Goal: Task Accomplishment & Management: Complete application form

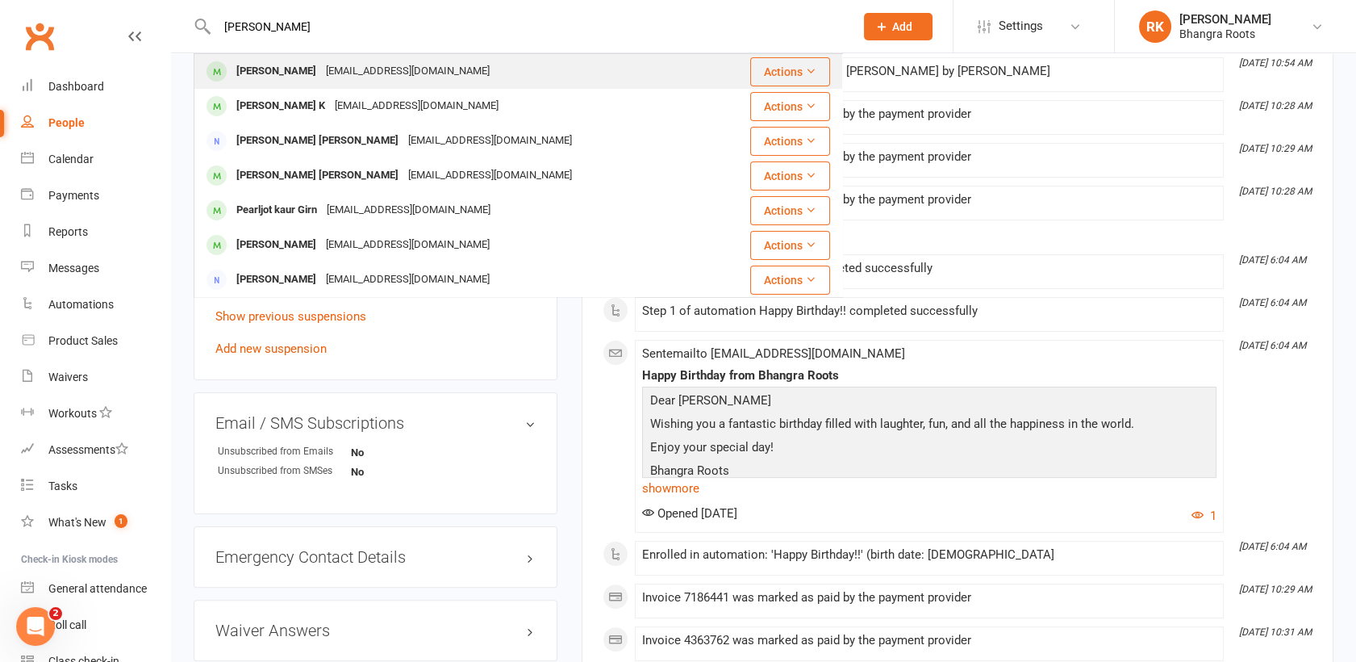
type input "[PERSON_NAME]"
click at [504, 69] on div "[PERSON_NAME] [PERSON_NAME][EMAIL_ADDRESS][DOMAIN_NAME]" at bounding box center [456, 71] width 522 height 33
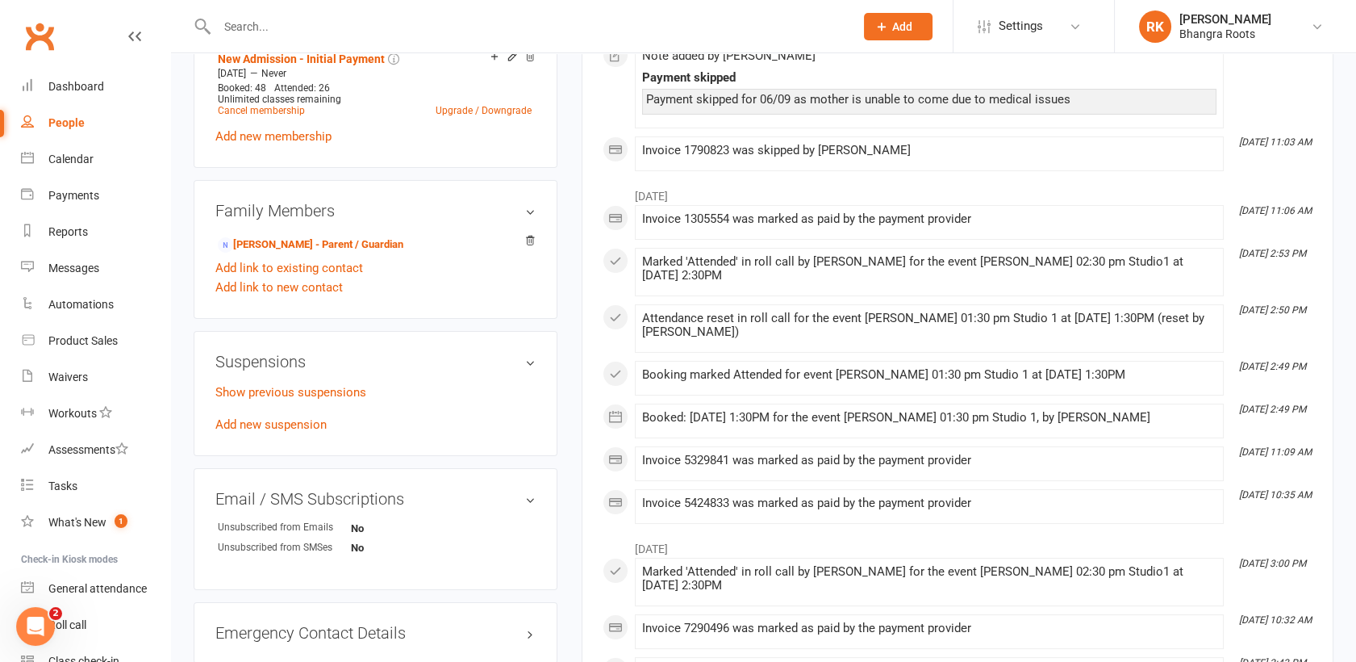
scroll to position [747, 0]
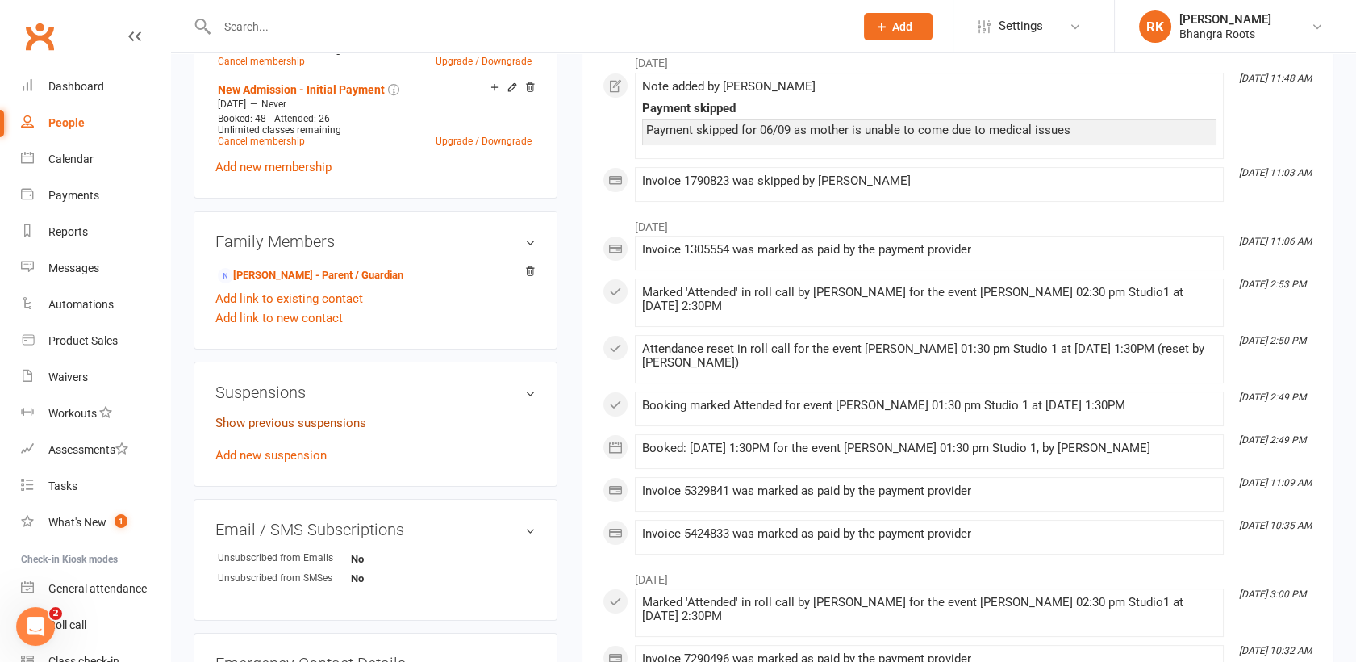
click at [273, 425] on link "Show previous suspensions" at bounding box center [290, 423] width 151 height 15
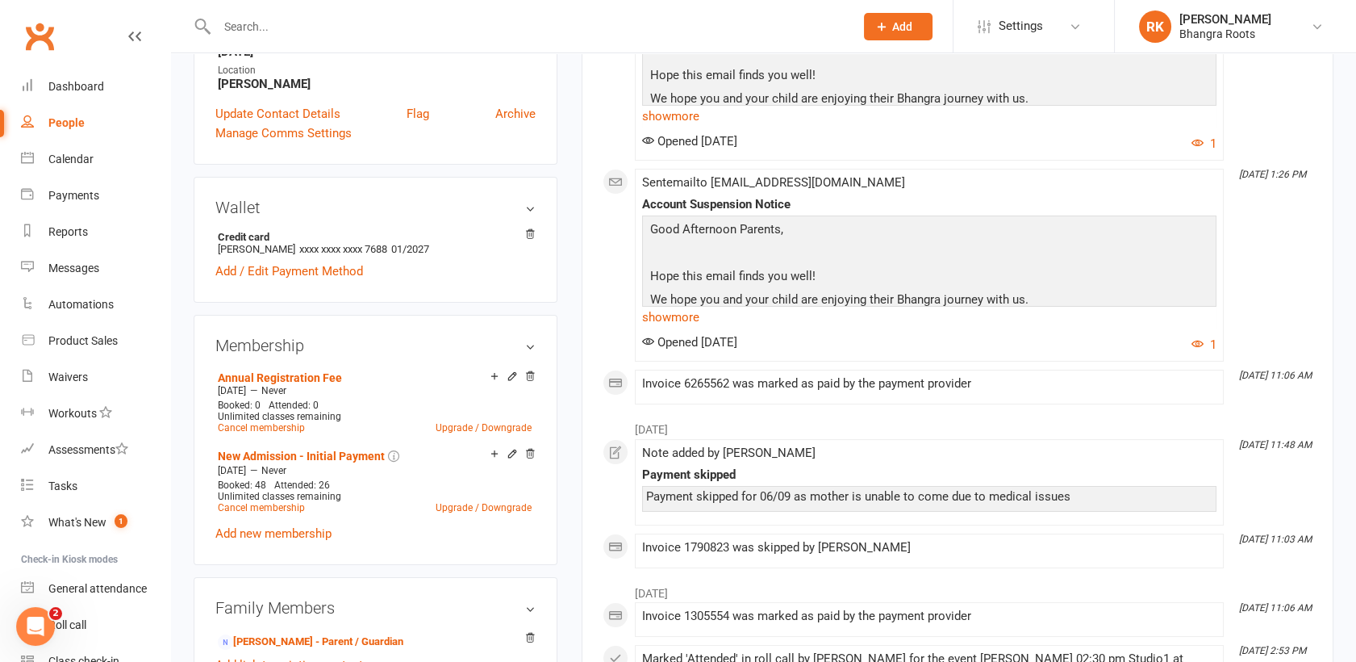
scroll to position [0, 0]
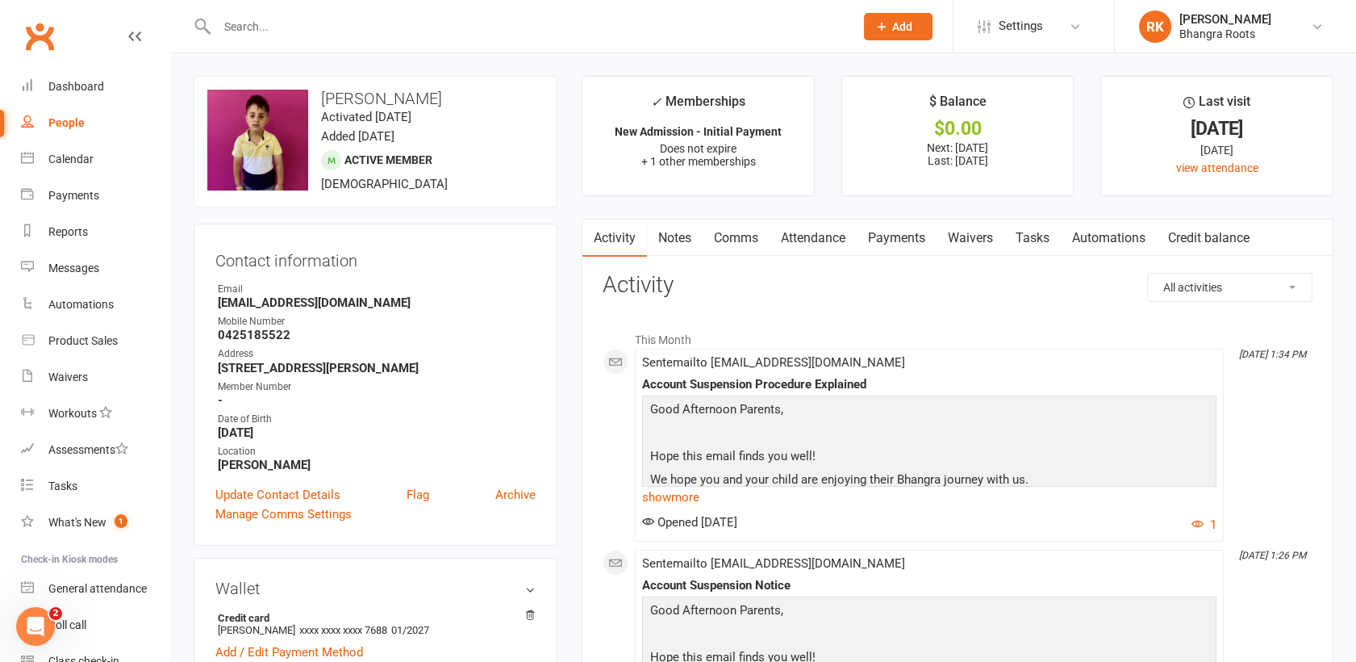
click at [899, 238] on link "Payments" at bounding box center [897, 237] width 80 height 37
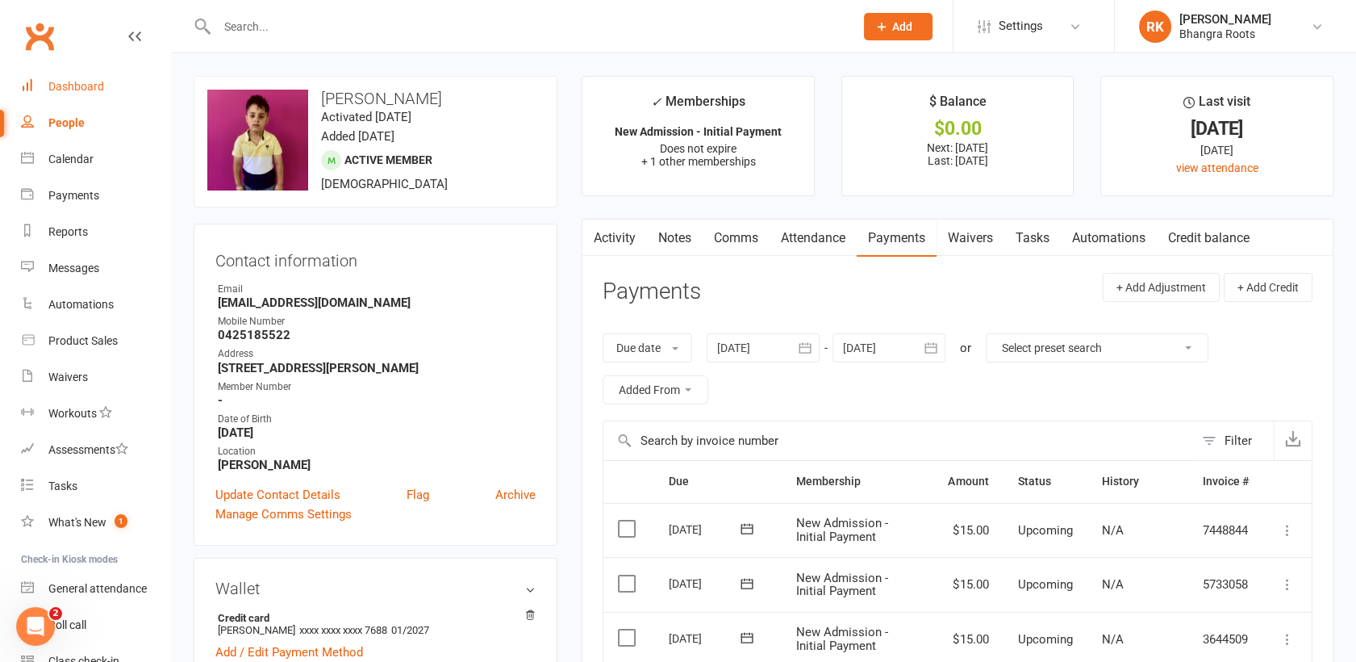
click at [72, 88] on div "Dashboard" at bounding box center [76, 86] width 56 height 13
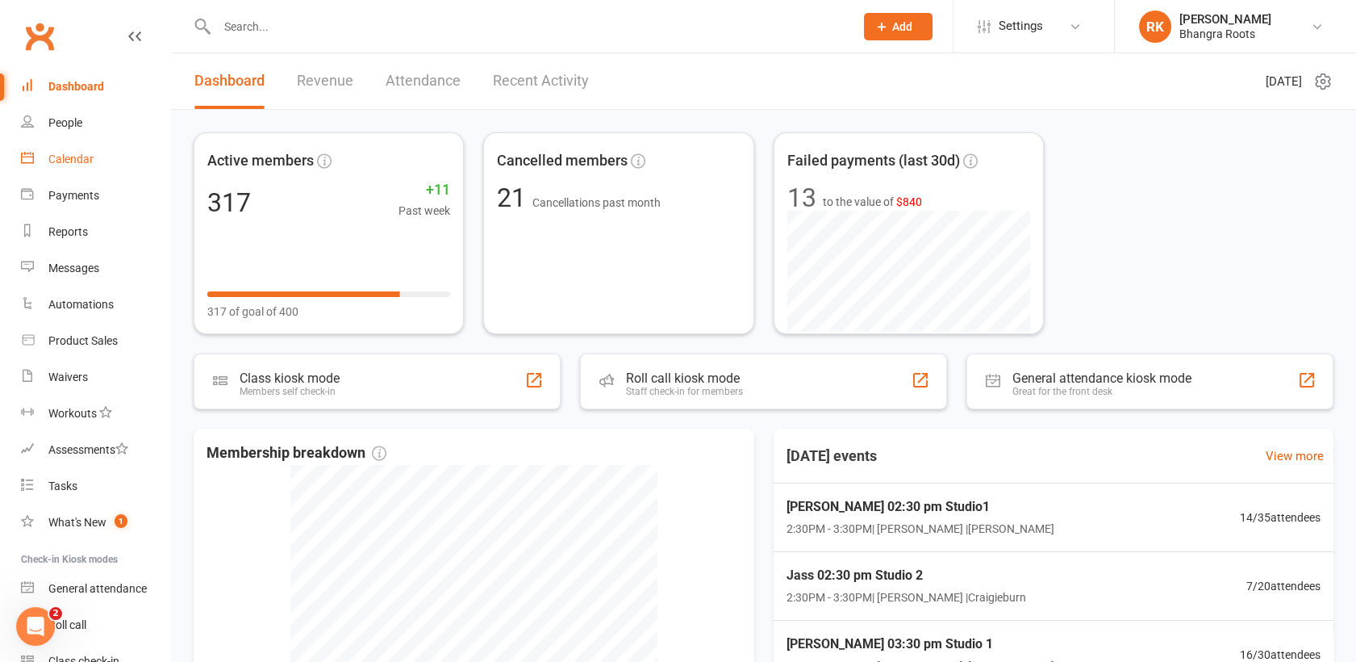
click at [69, 164] on div "Calendar" at bounding box center [70, 159] width 45 height 13
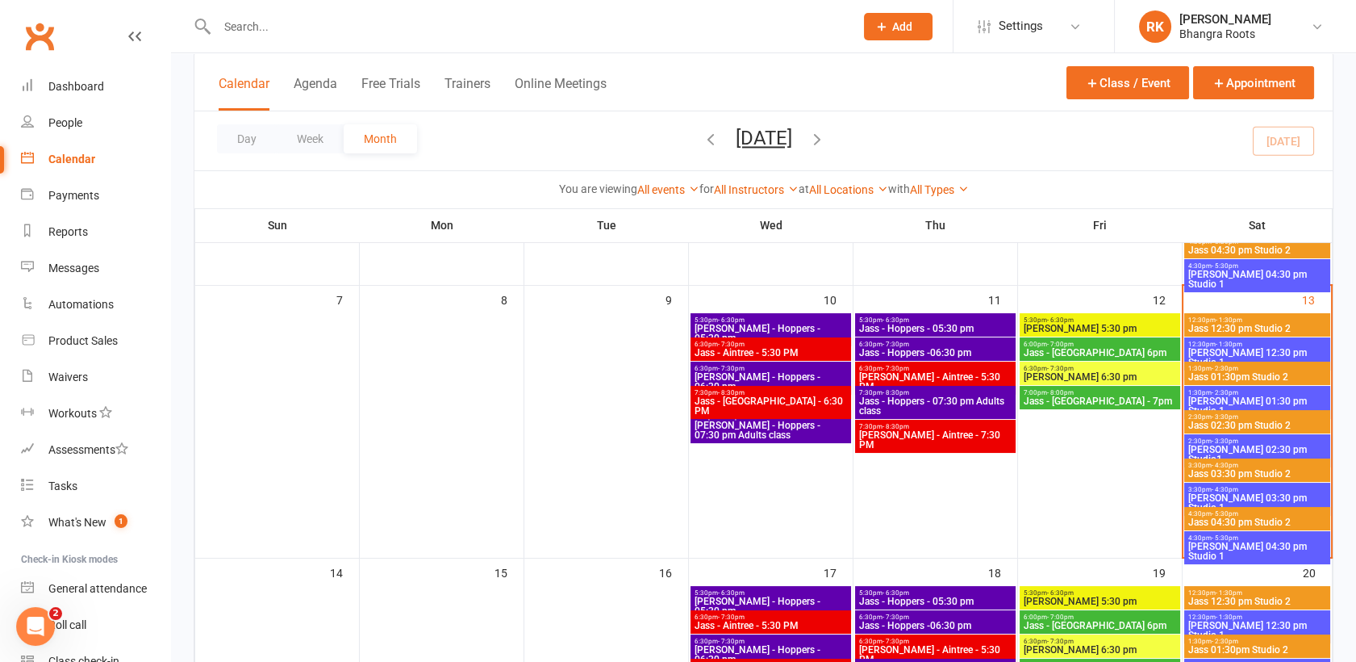
scroll to position [328, 0]
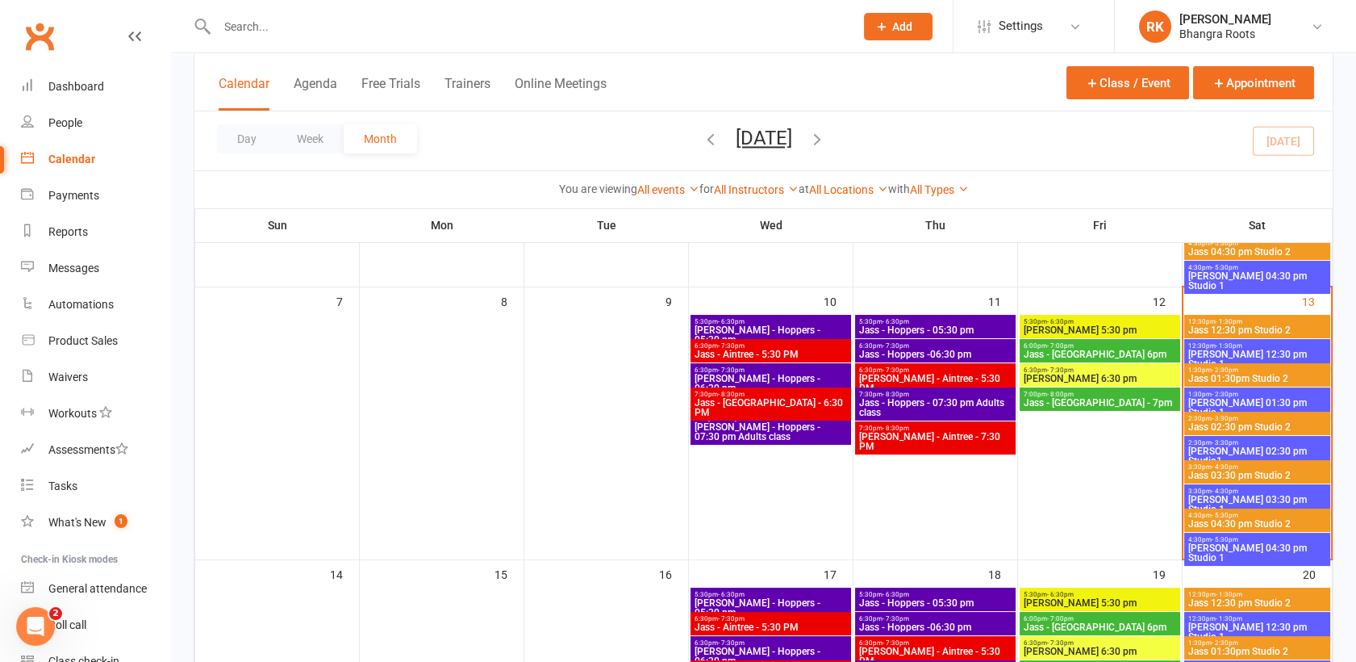
click at [1264, 426] on span "Jass 02:30 pm Studio 2" at bounding box center [1258, 427] width 140 height 10
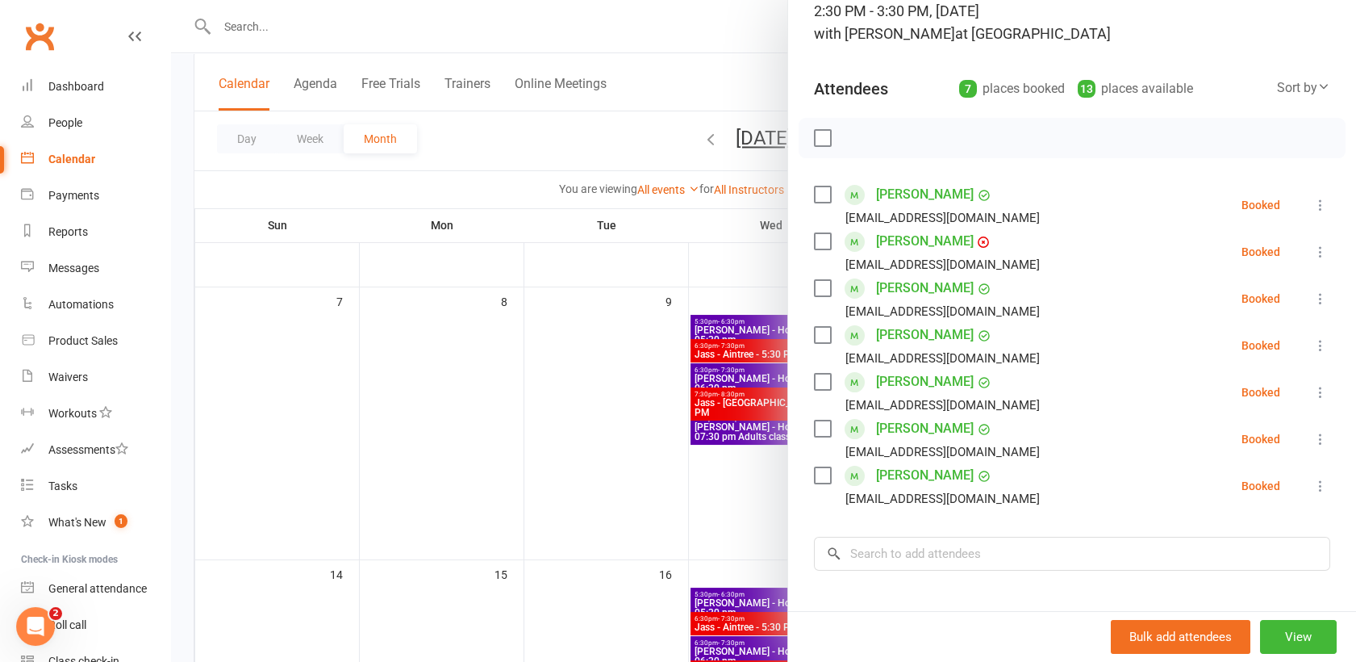
scroll to position [124, 0]
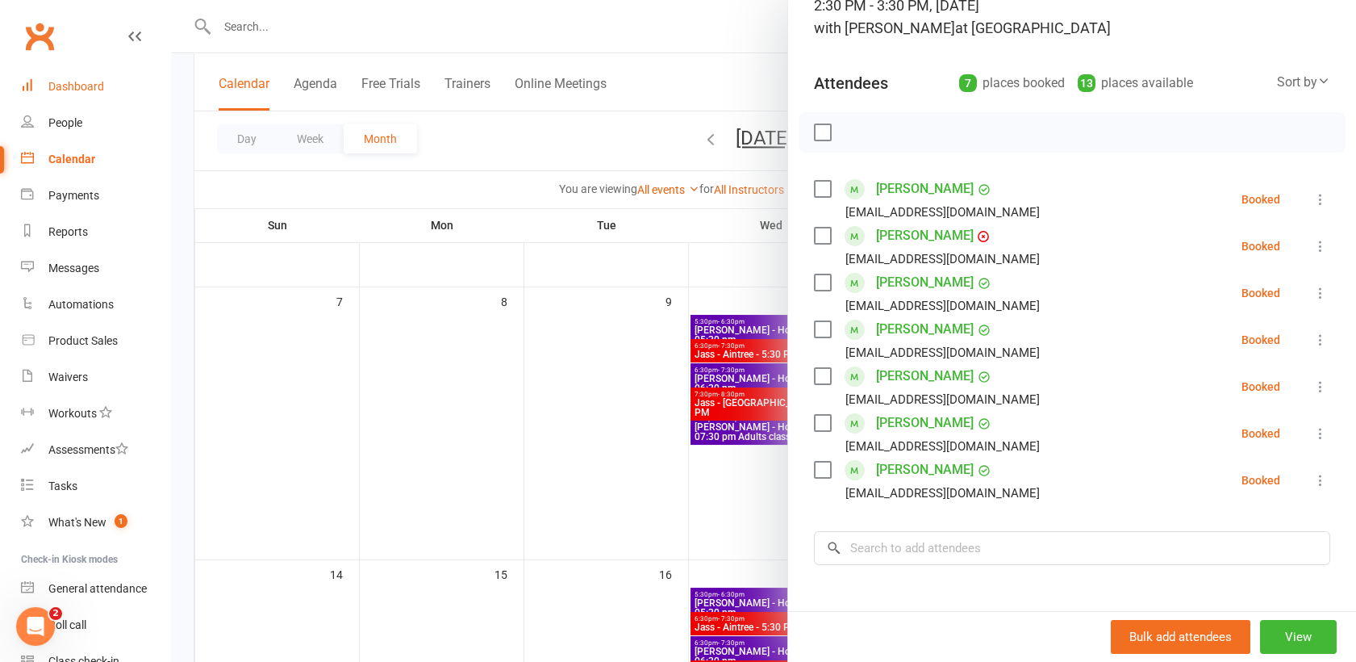
click at [71, 81] on div "Dashboard" at bounding box center [76, 86] width 56 height 13
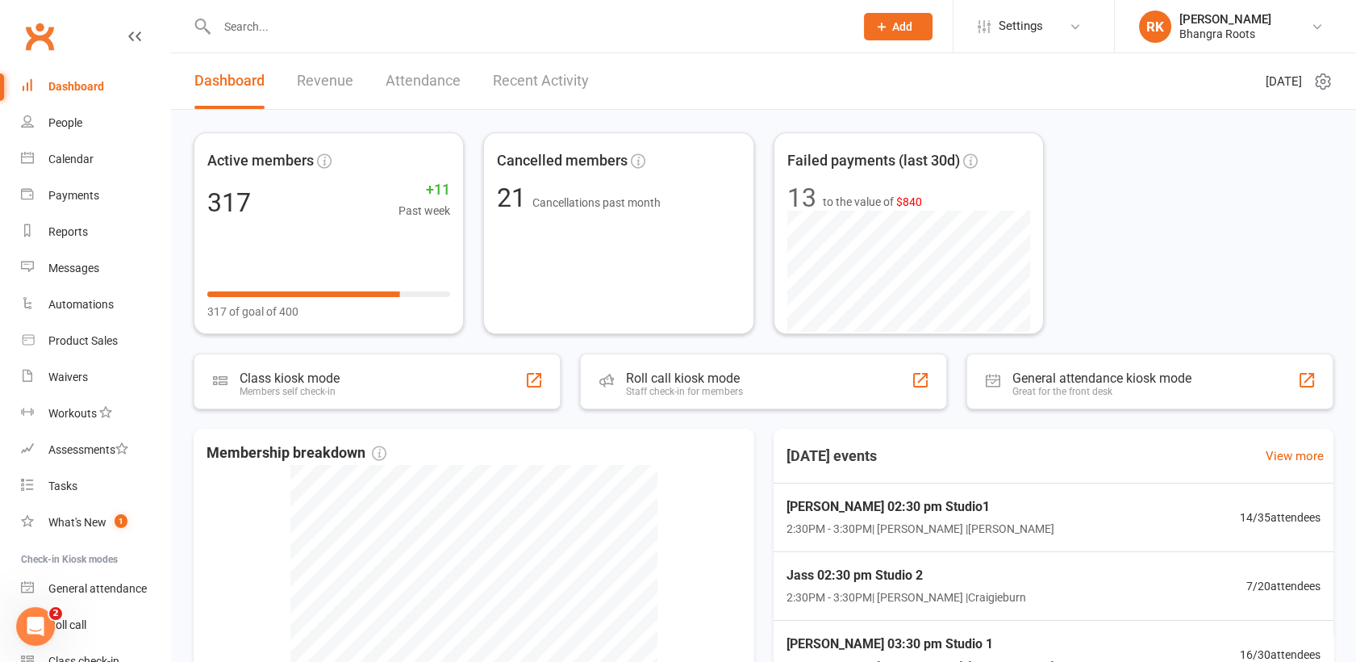
click at [439, 29] on input "text" at bounding box center [527, 26] width 631 height 23
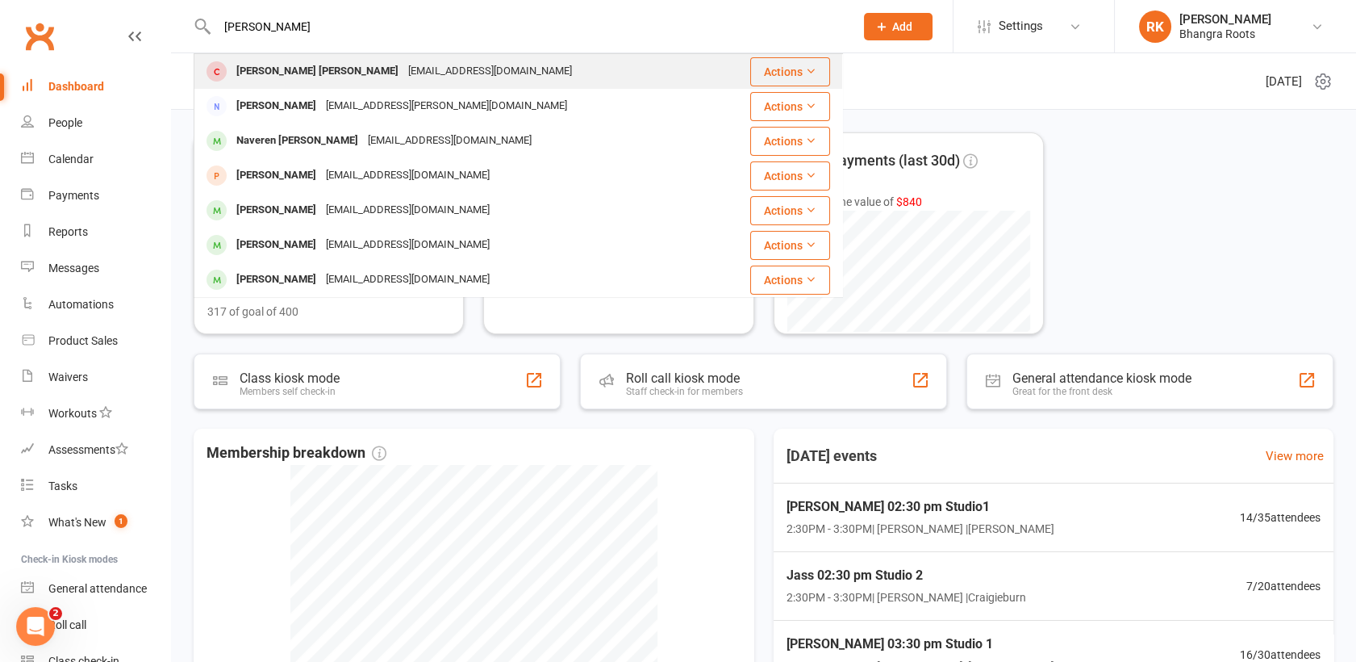
type input "[PERSON_NAME]"
click at [403, 72] on div "[EMAIL_ADDRESS][DOMAIN_NAME]" at bounding box center [489, 71] width 173 height 23
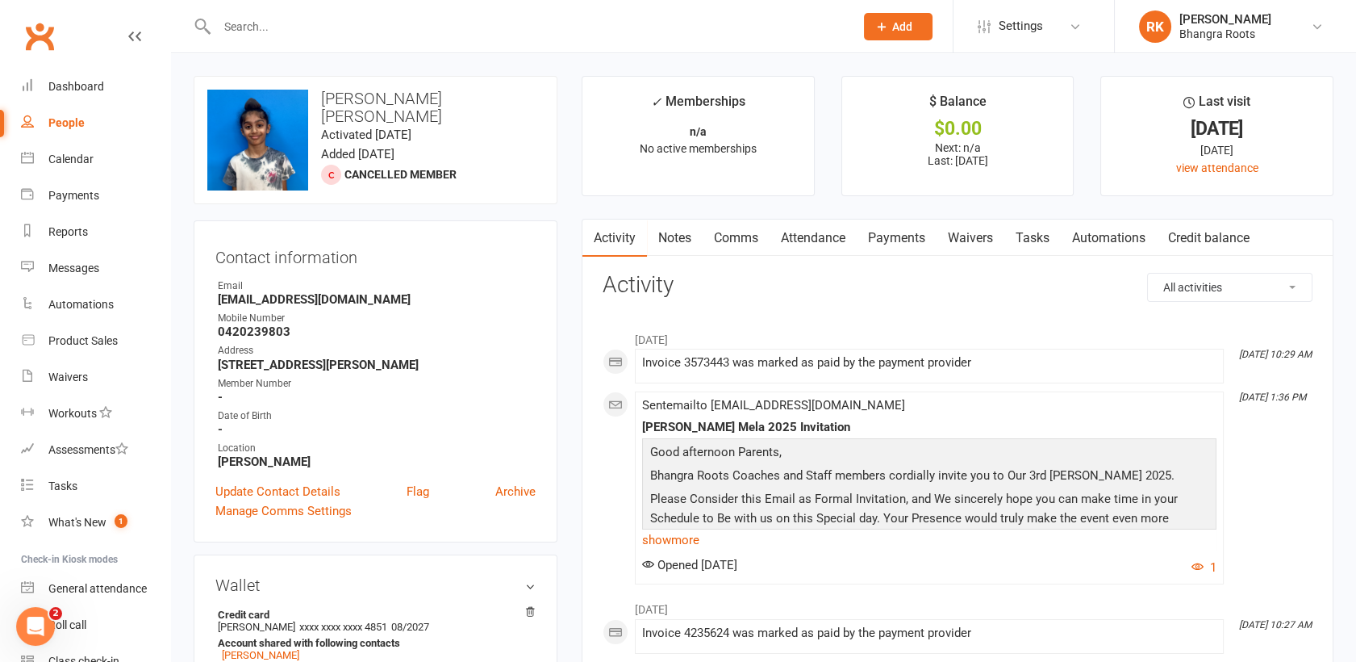
click at [448, 29] on input "text" at bounding box center [527, 26] width 631 height 23
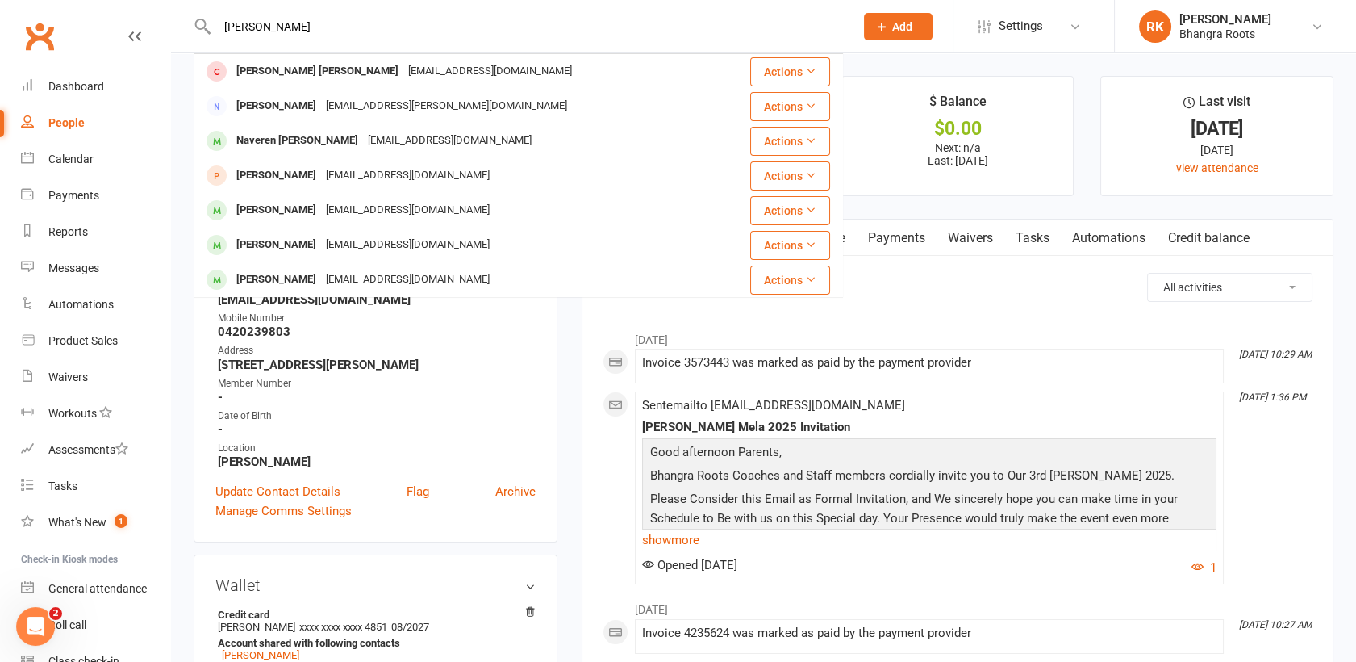
type input "[PERSON_NAME]"
click at [79, 90] on div "Dashboard" at bounding box center [76, 86] width 56 height 13
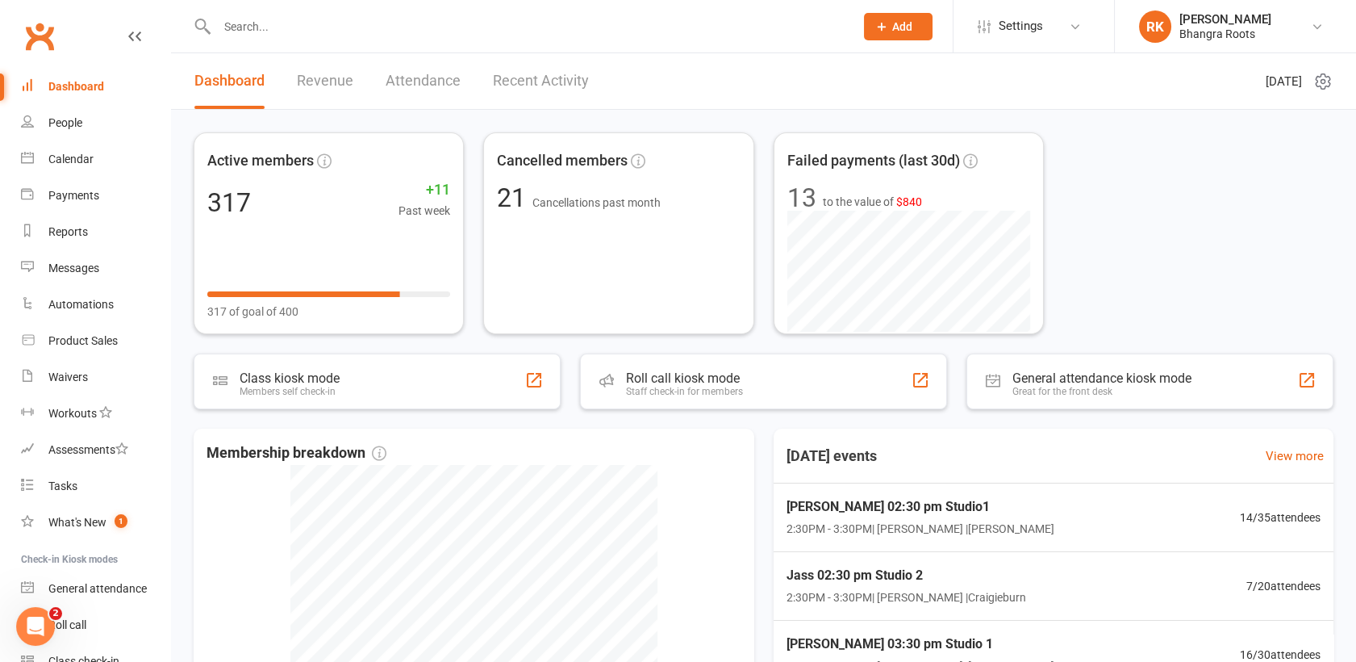
click at [630, 31] on input "text" at bounding box center [527, 26] width 631 height 23
click at [231, 25] on input "text" at bounding box center [527, 26] width 631 height 23
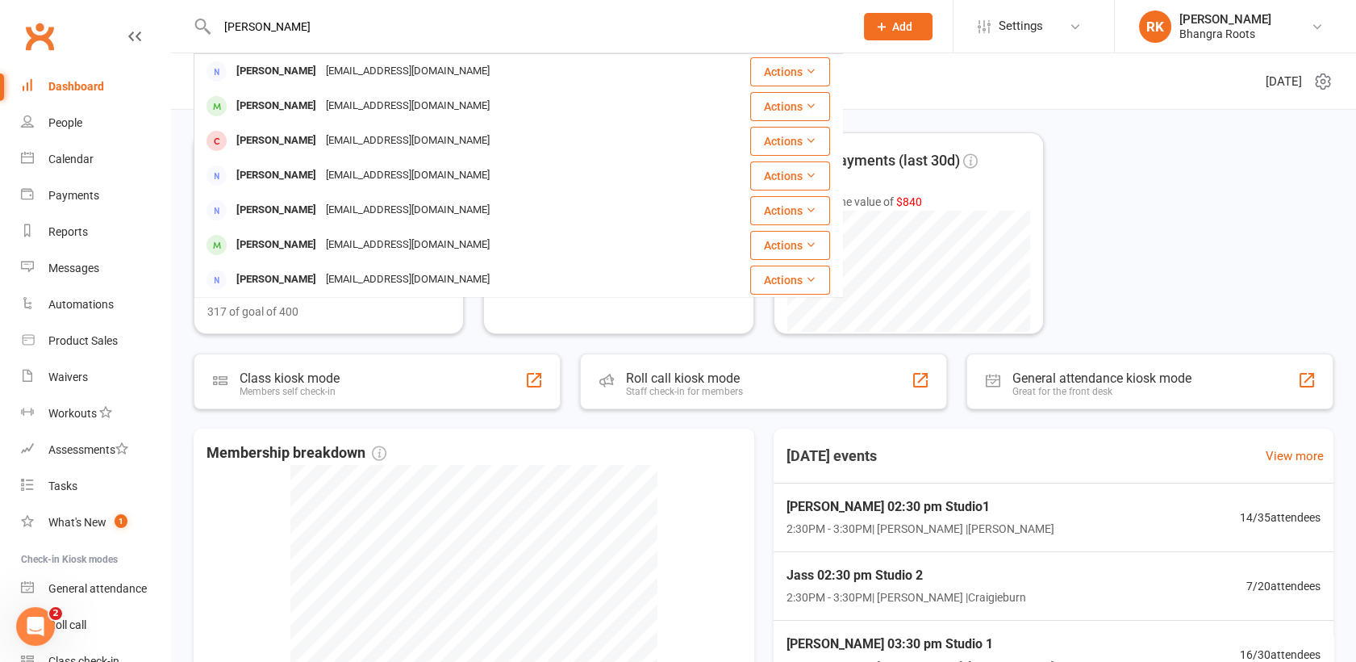
type input "[PERSON_NAME]"
click at [884, 30] on icon at bounding box center [882, 26] width 15 height 15
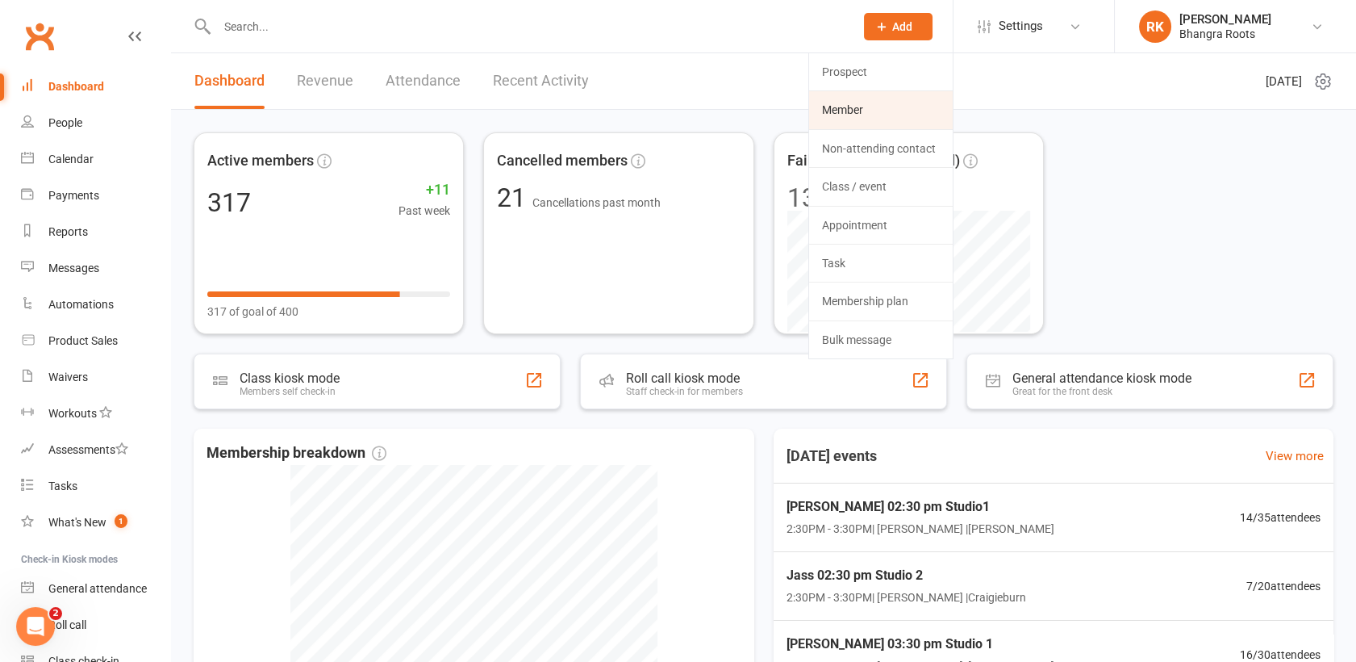
click at [848, 108] on link "Member" at bounding box center [881, 109] width 144 height 37
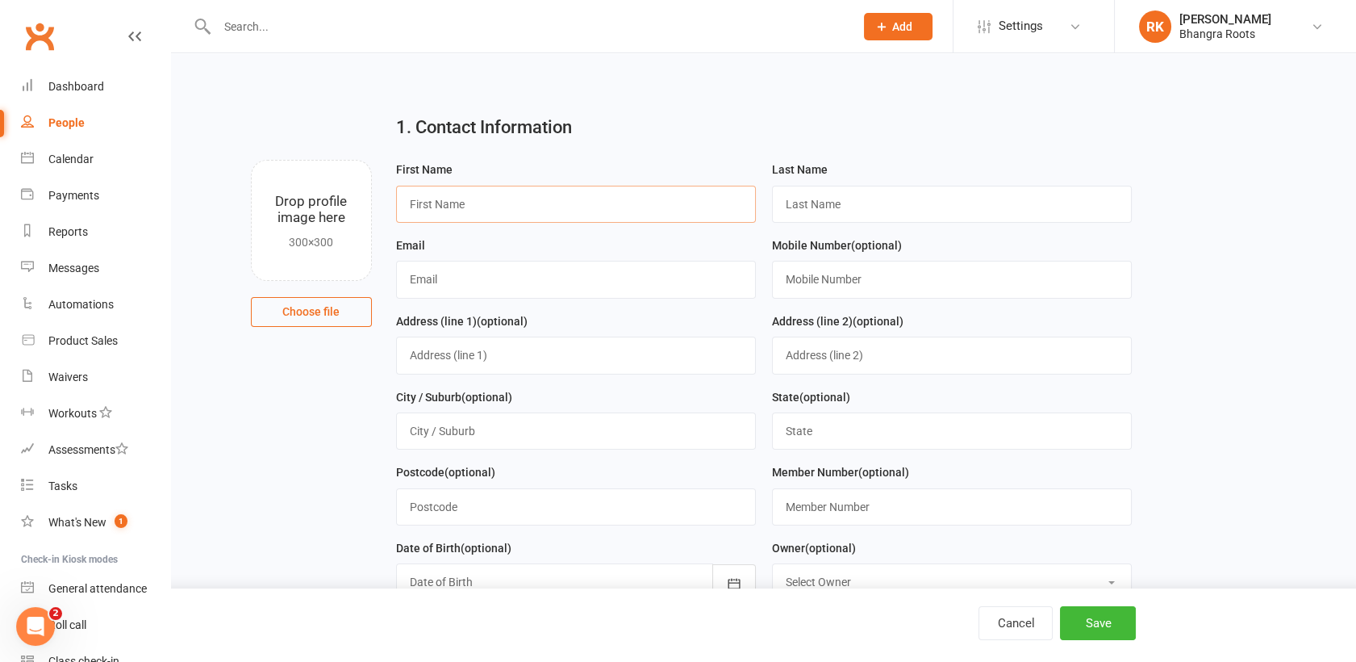
click at [452, 202] on input "text" at bounding box center [576, 204] width 360 height 37
click at [477, 31] on input "text" at bounding box center [527, 26] width 631 height 23
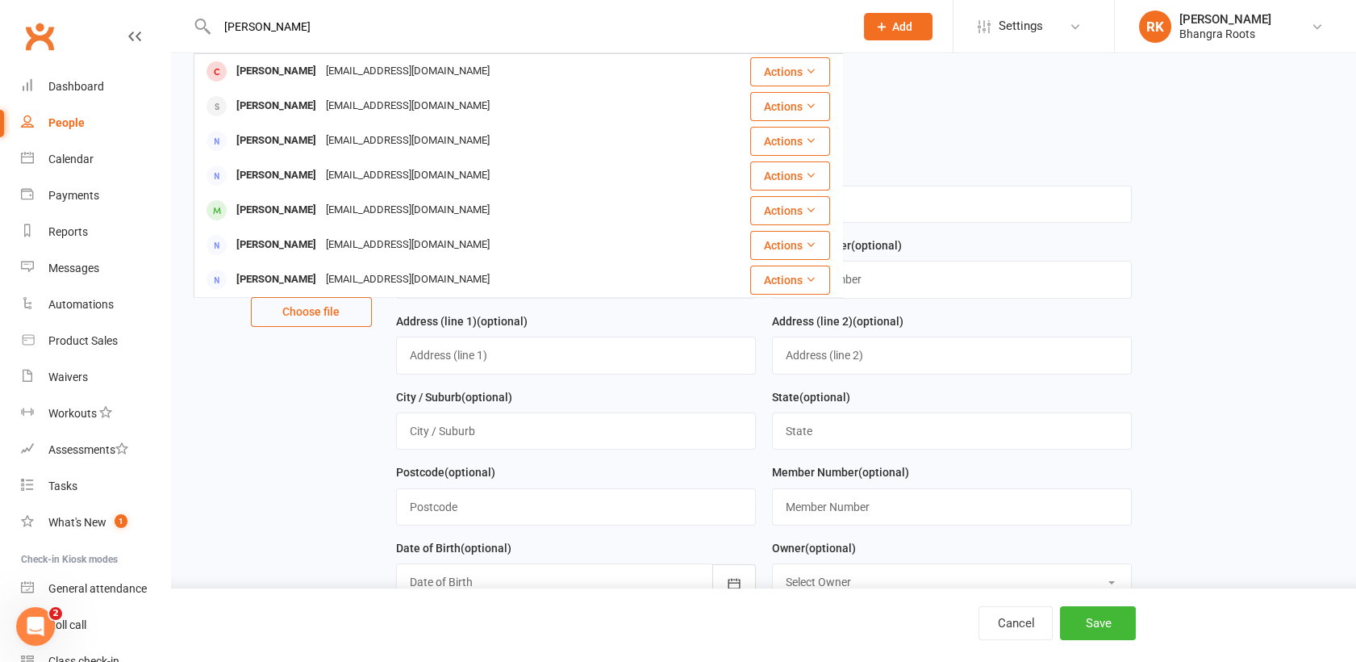
type input "[PERSON_NAME]"
click at [898, 26] on span "Add" at bounding box center [902, 26] width 20 height 13
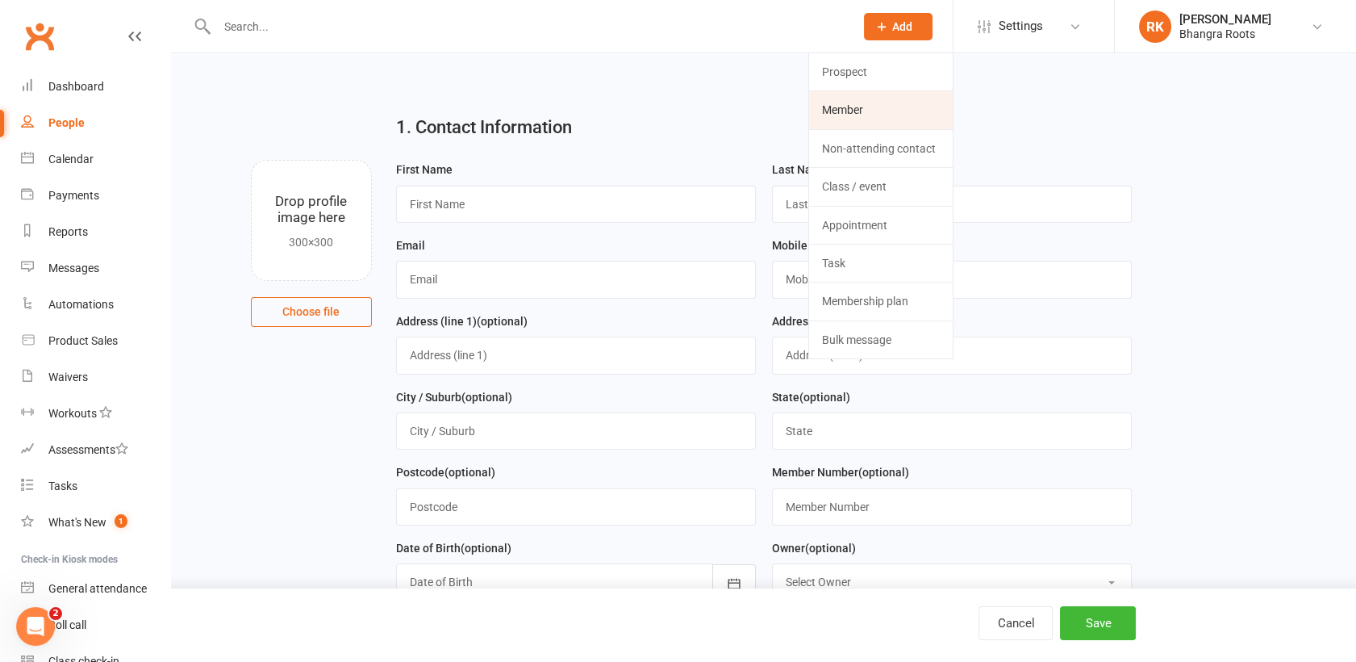
click at [878, 115] on link "Member" at bounding box center [881, 109] width 144 height 37
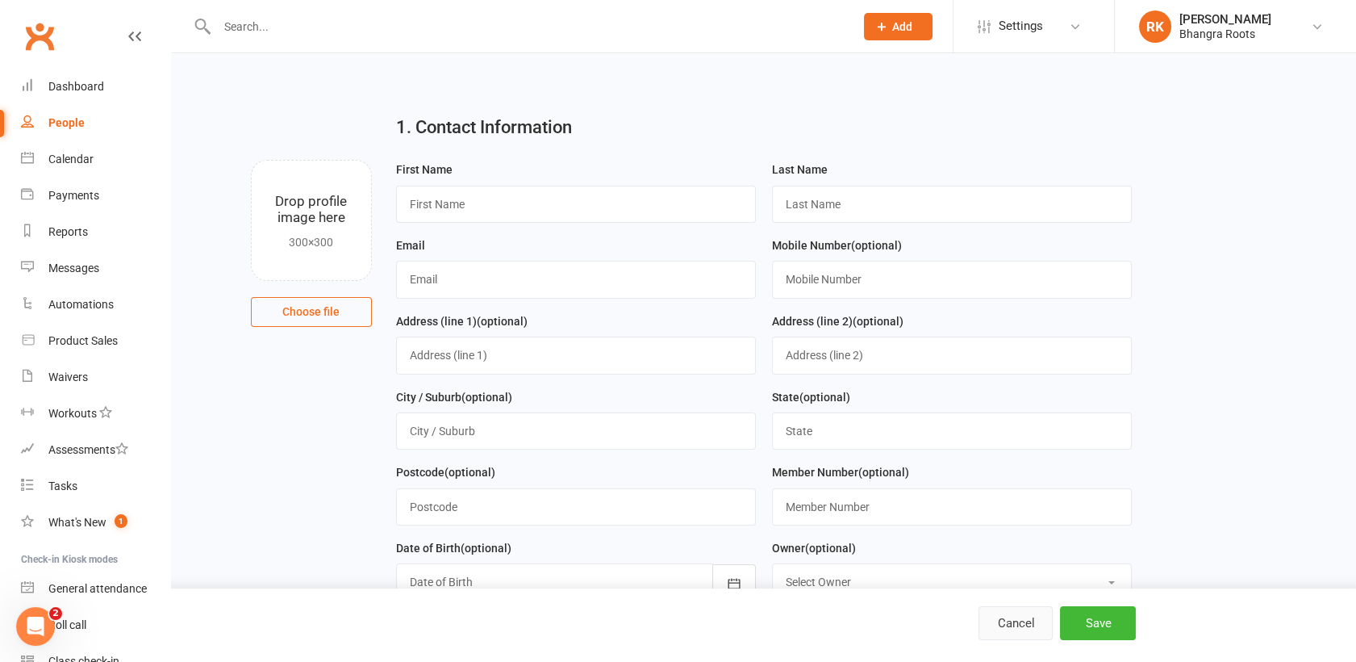
click at [1013, 619] on button "Cancel" at bounding box center [1016, 623] width 74 height 34
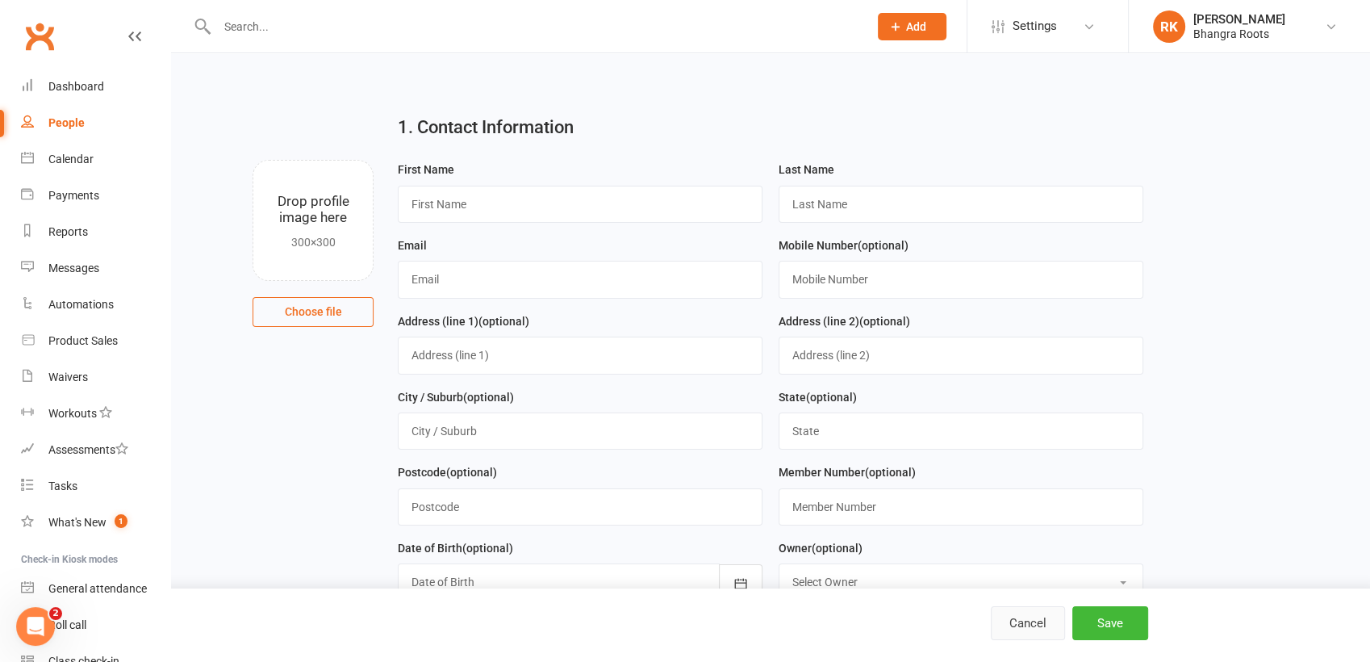
select select "100"
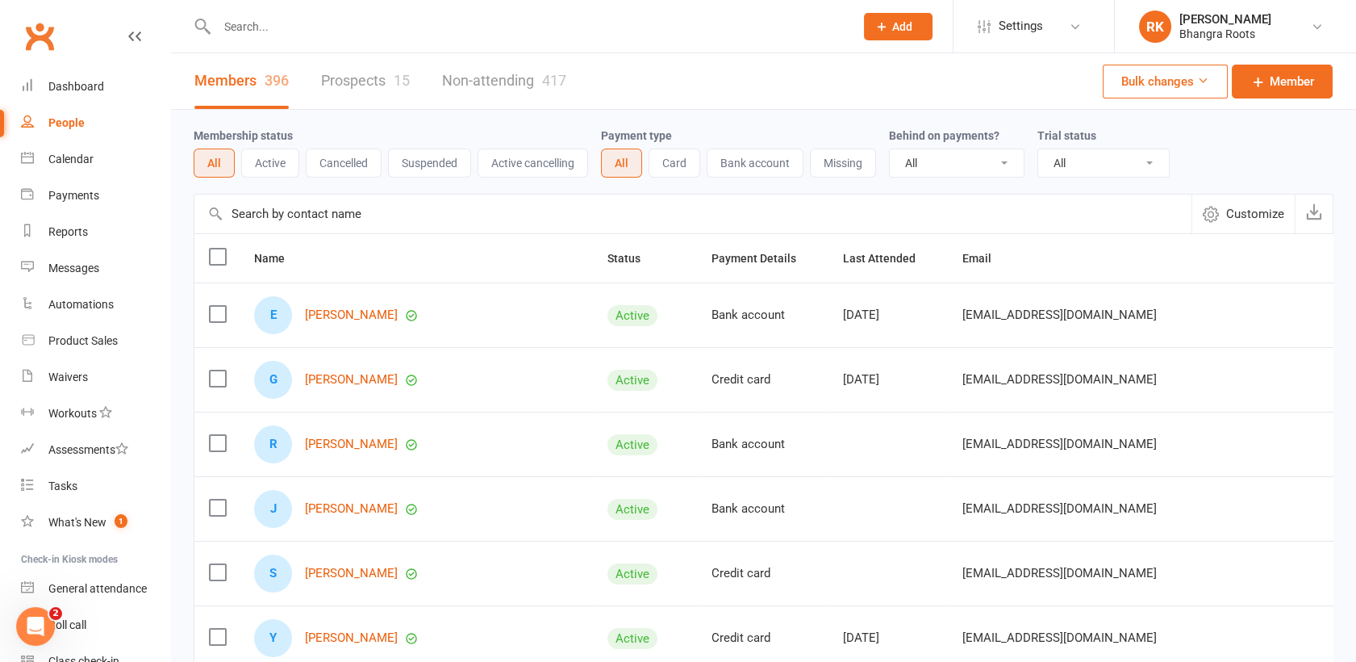
click at [232, 27] on input "text" at bounding box center [527, 26] width 631 height 23
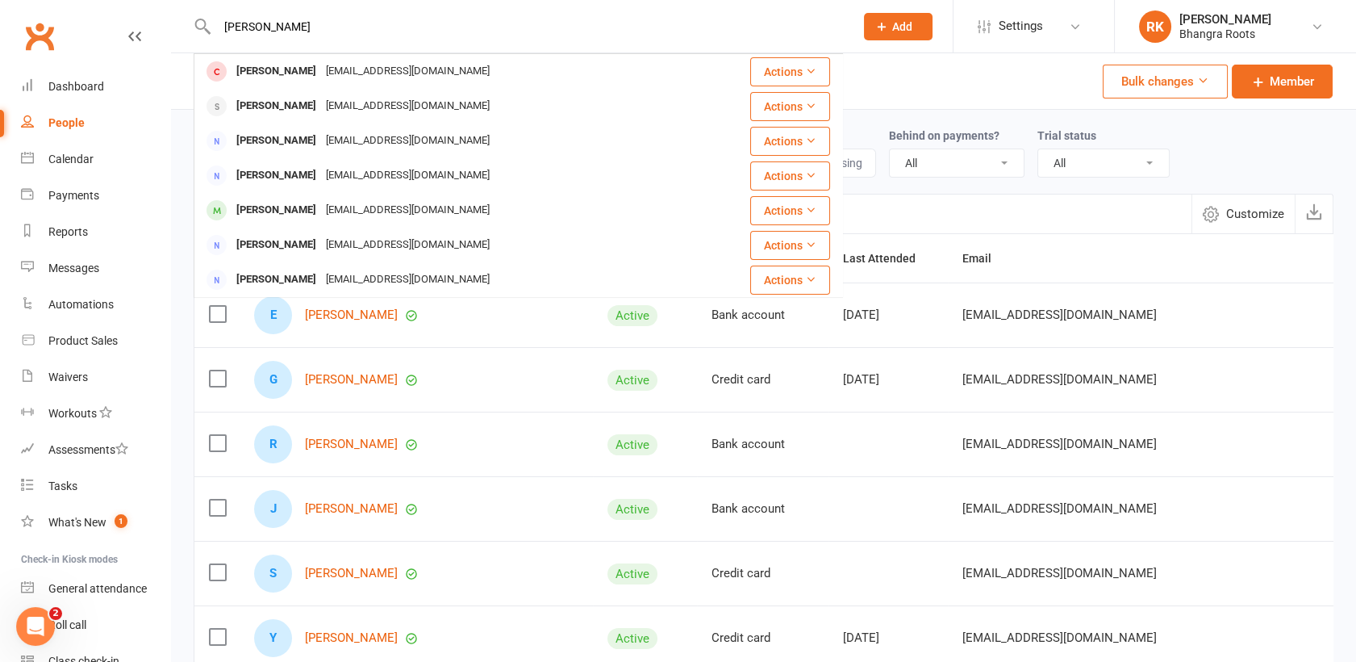
type input "[PERSON_NAME]"
click at [942, 89] on div "Members 396 Prospects 15 Non-attending 417 Bulk changes Member" at bounding box center [763, 81] width 1185 height 56
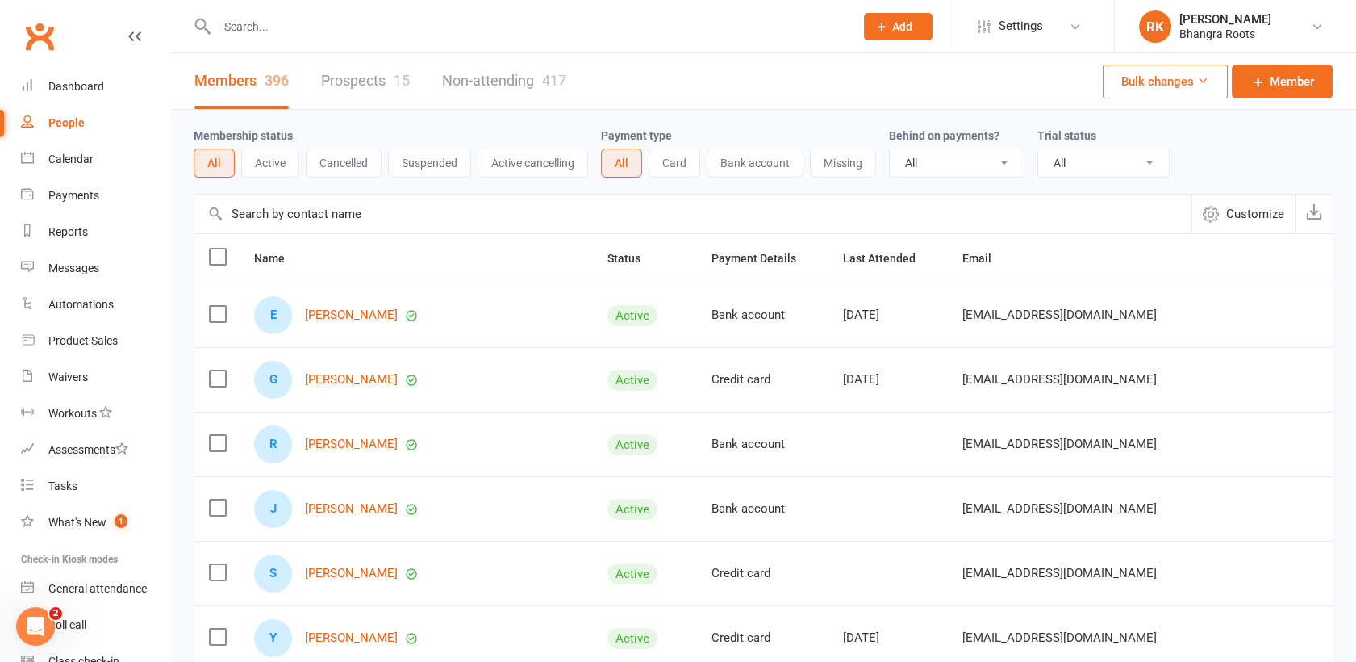
click at [315, 29] on input "text" at bounding box center [527, 26] width 631 height 23
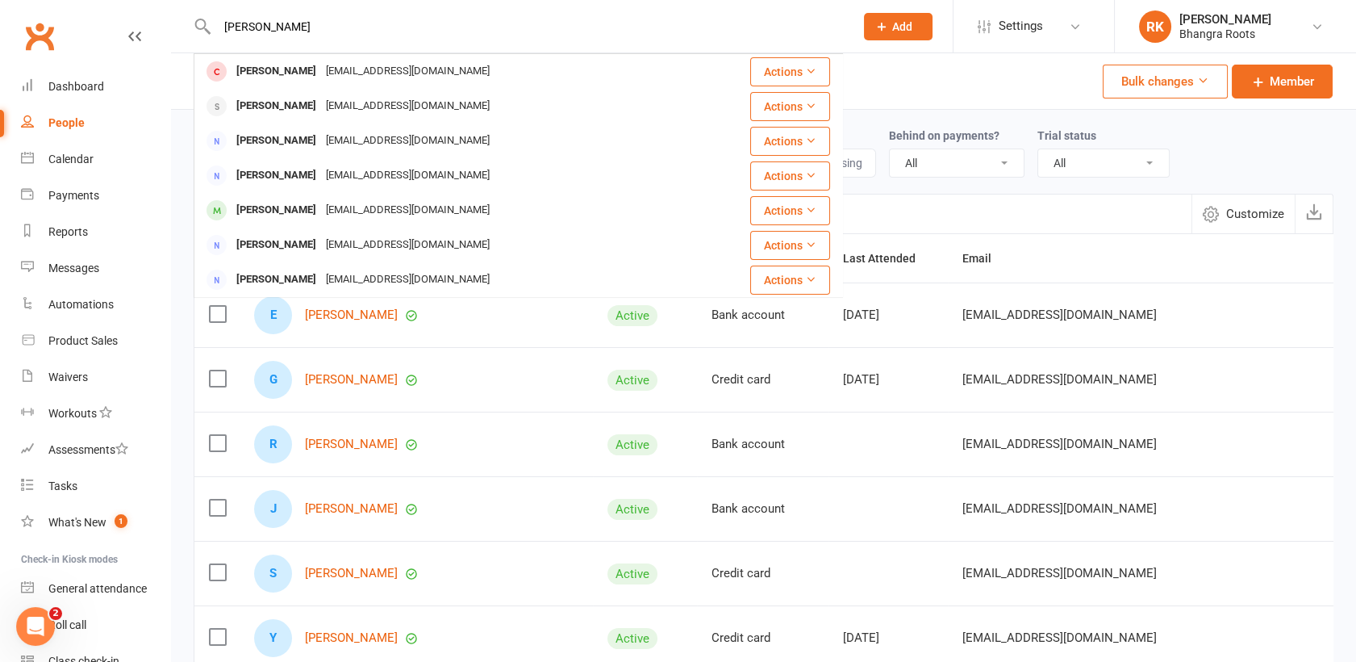
type input "[PERSON_NAME]"
click at [97, 85] on div "Dashboard" at bounding box center [76, 86] width 56 height 13
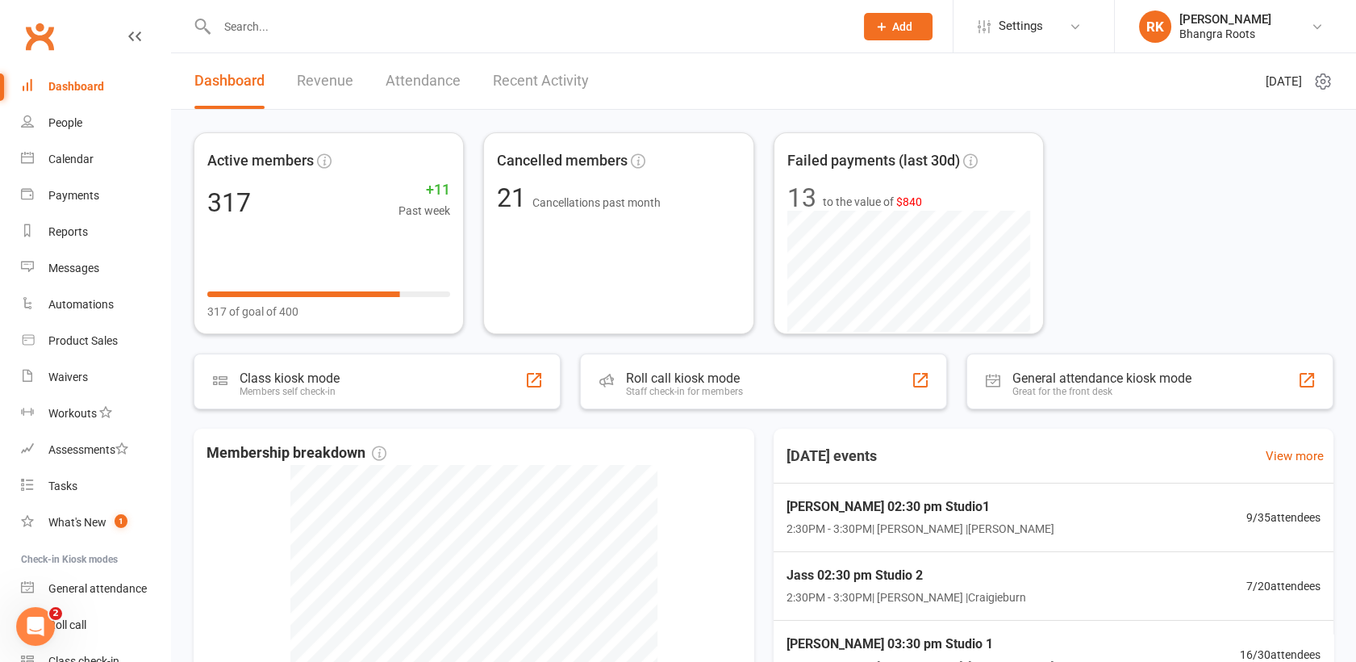
click at [275, 23] on input "text" at bounding box center [527, 26] width 631 height 23
